Goal: Task Accomplishment & Management: Use online tool/utility

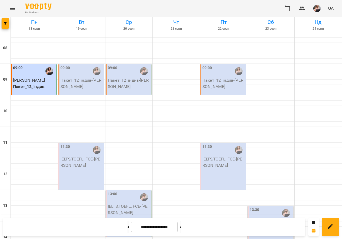
click at [76, 88] on p "Пакет_12_індив - [PERSON_NAME]" at bounding box center [81, 83] width 42 height 12
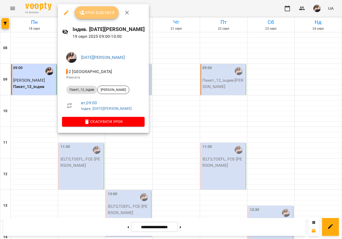
click at [103, 9] on span "Урок відбувся" at bounding box center [97, 12] width 36 height 6
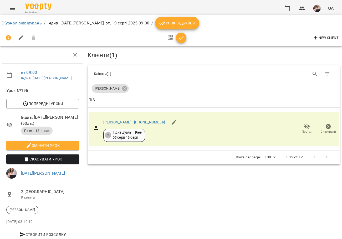
click at [180, 36] on icon "button" at bounding box center [181, 38] width 6 height 6
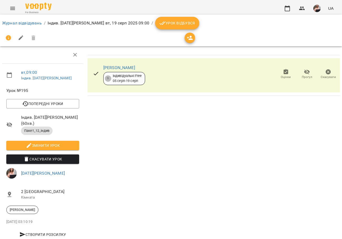
click at [184, 28] on button "Урок відбувся" at bounding box center [177, 23] width 44 height 13
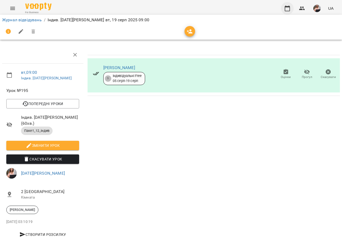
click at [284, 9] on button "button" at bounding box center [287, 8] width 13 height 13
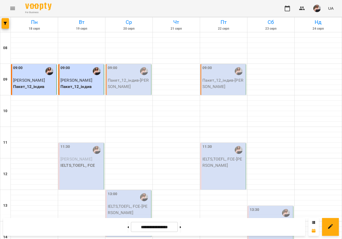
scroll to position [79, 0]
click at [66, 162] on p "IELTS,TOEFL, FCE" at bounding box center [81, 165] width 42 height 6
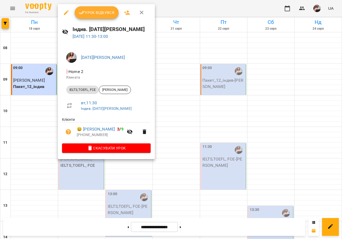
click at [101, 13] on span "Урок відбувся" at bounding box center [97, 12] width 36 height 6
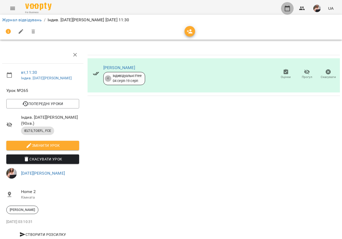
click at [290, 8] on icon "button" at bounding box center [287, 8] width 6 height 6
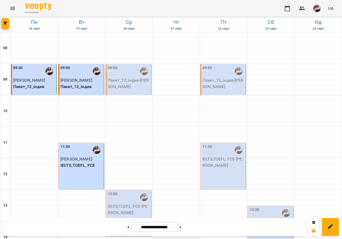
scroll to position [52, 0]
click at [319, 9] on img "button" at bounding box center [316, 8] width 7 height 7
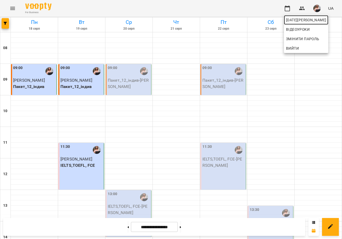
click at [310, 20] on span "[DATE][PERSON_NAME]" at bounding box center [306, 20] width 40 height 6
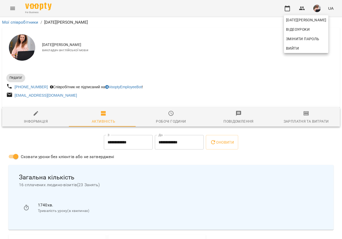
click at [301, 116] on div at bounding box center [171, 119] width 342 height 239
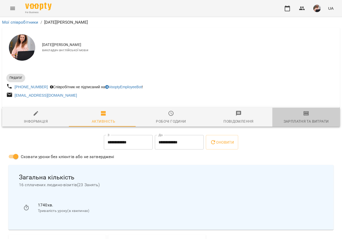
click at [303, 113] on icon "button" at bounding box center [305, 113] width 5 height 4
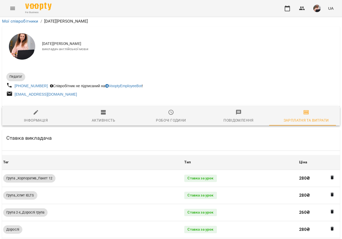
scroll to position [262, 0]
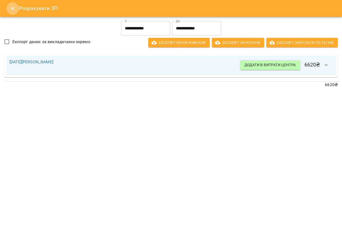
click at [11, 9] on icon "Close" at bounding box center [13, 9] width 4 height 4
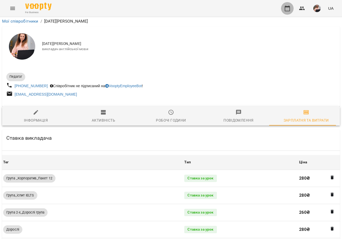
click at [288, 11] on icon "button" at bounding box center [287, 8] width 6 height 6
